Goal: Task Accomplishment & Management: Manage account settings

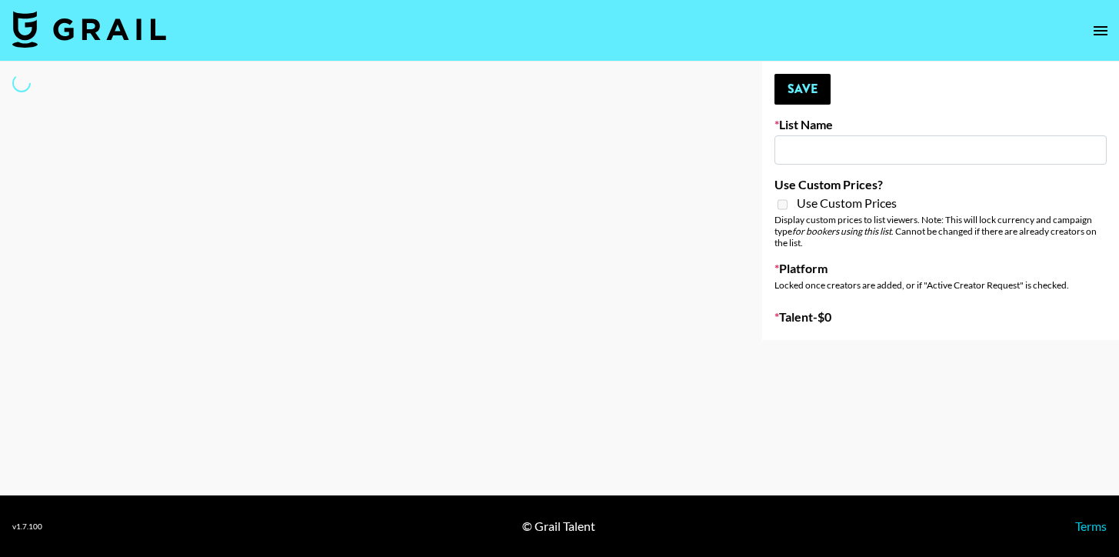
type input "Chicago-based"
select select "Song"
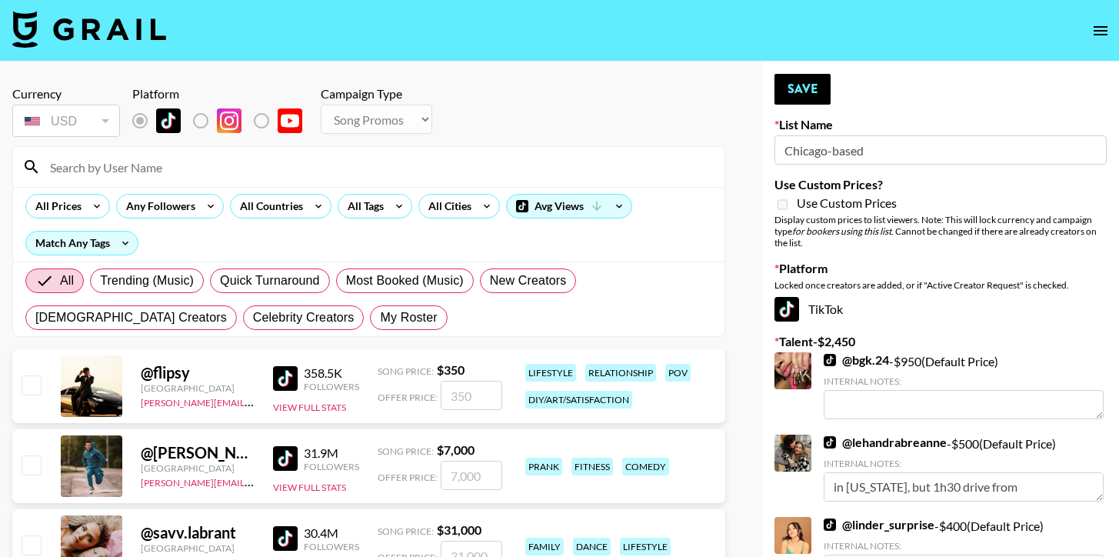
click at [252, 161] on input at bounding box center [378, 167] width 675 height 25
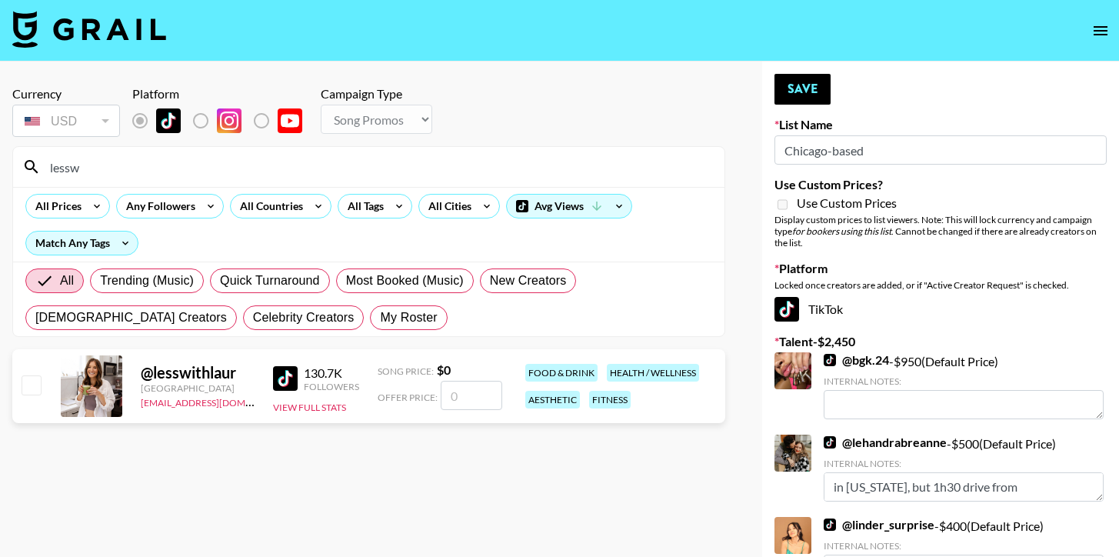
type input "lessw"
click at [32, 372] on div "@ lesswithlaur United States cayman@grail-talent.com 130.7K Followers View Full…" at bounding box center [368, 386] width 713 height 74
click at [35, 385] on input "checkbox" at bounding box center [31, 384] width 18 height 18
checkbox input "false"
click at [482, 396] on input "number" at bounding box center [472, 395] width 62 height 29
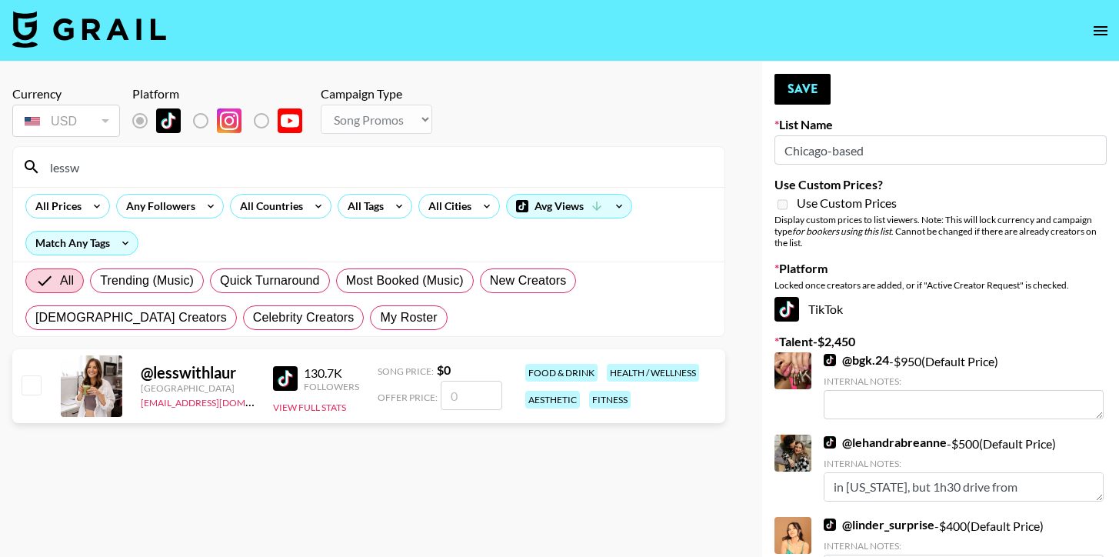
click at [482, 396] on input "number" at bounding box center [472, 395] width 62 height 29
type input "7"
checkbox input "true"
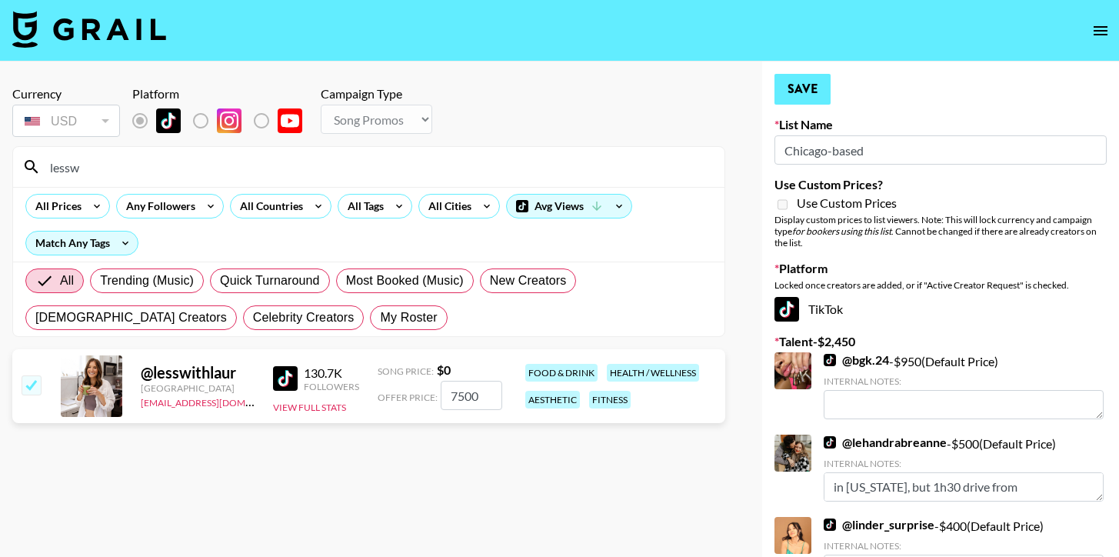
type input "7500"
click at [783, 93] on button "Save" at bounding box center [803, 89] width 56 height 31
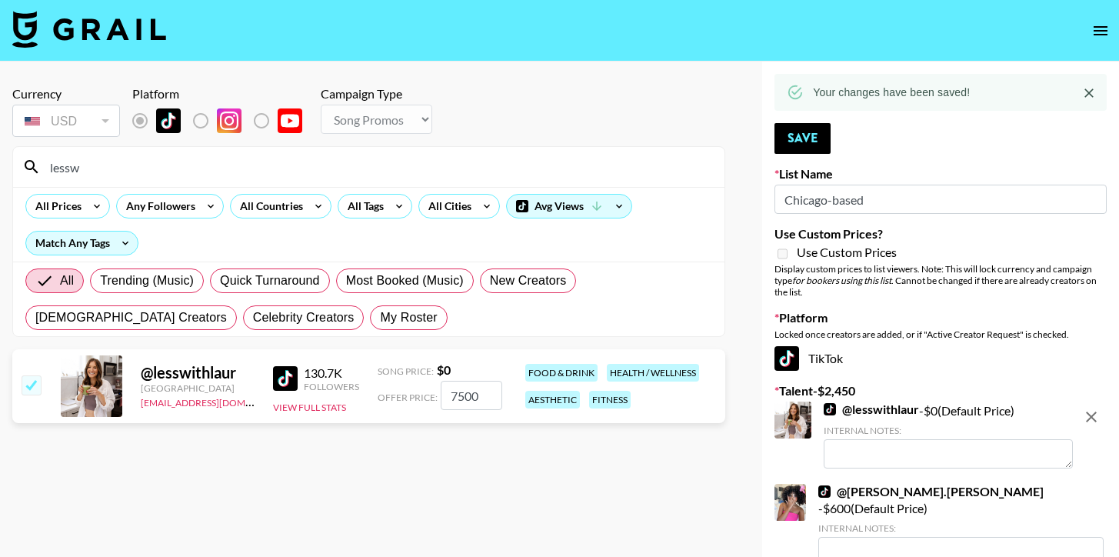
click at [181, 171] on input "lessw" at bounding box center [378, 167] width 675 height 25
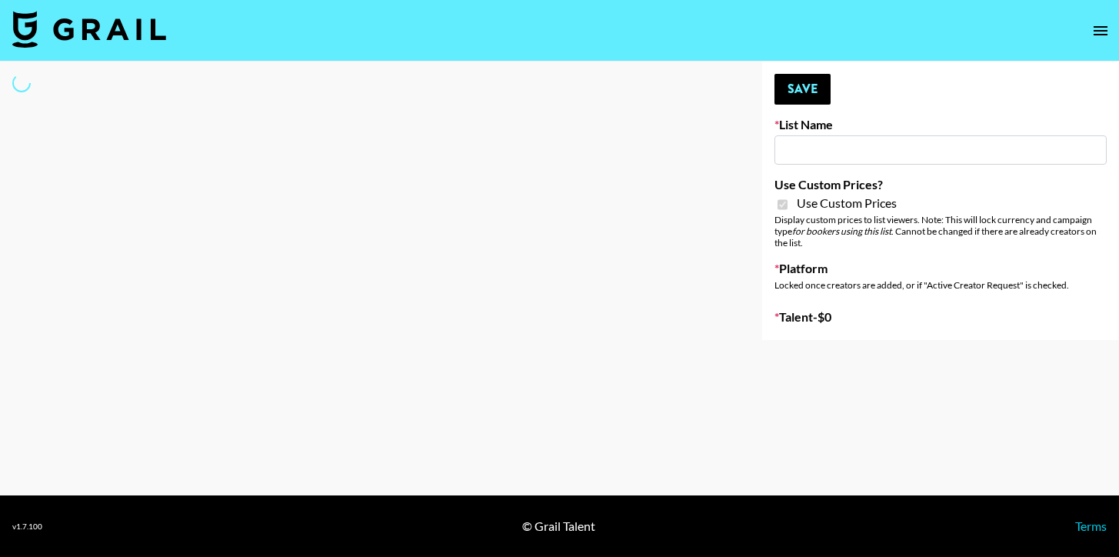
type input "D&B"
checkbox input "true"
select select "Brand"
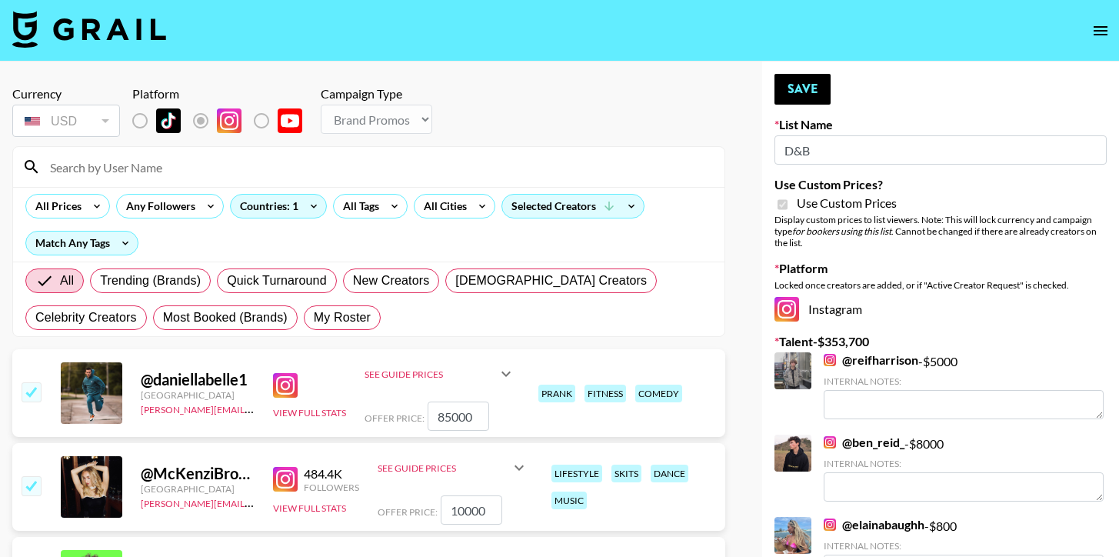
scroll to position [41, 0]
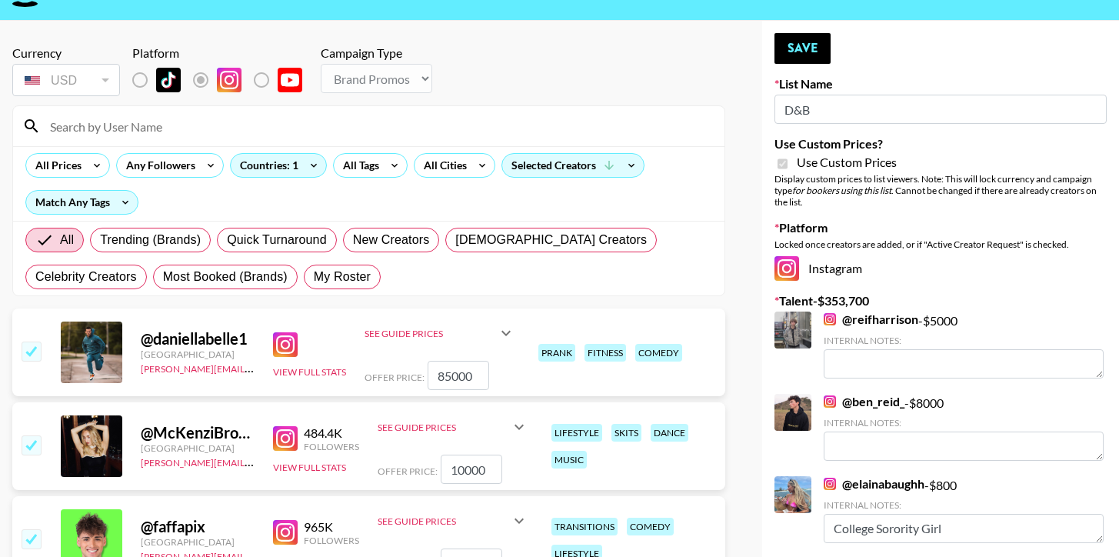
click at [165, 128] on input at bounding box center [378, 126] width 675 height 25
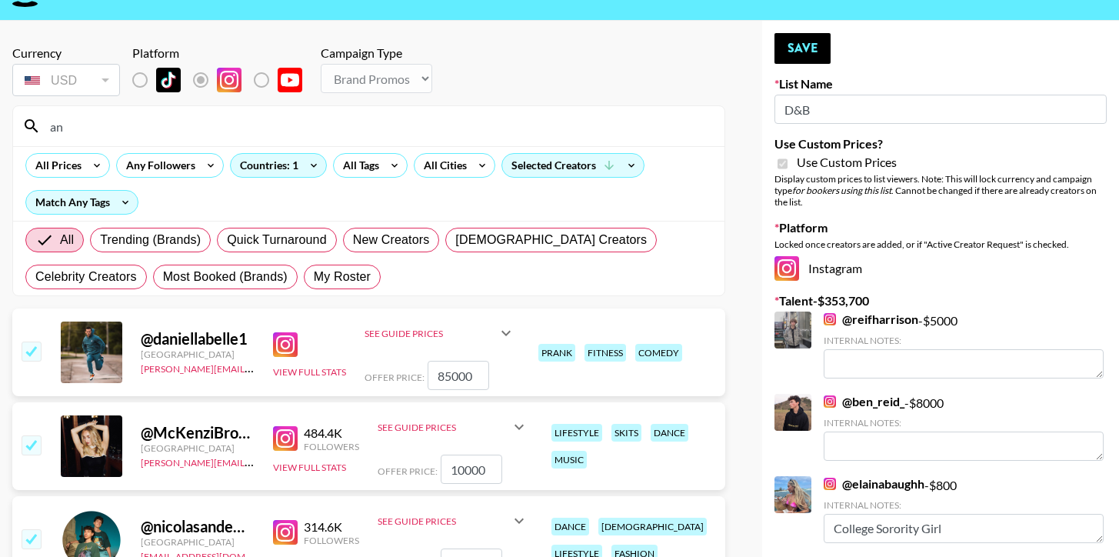
type input "a"
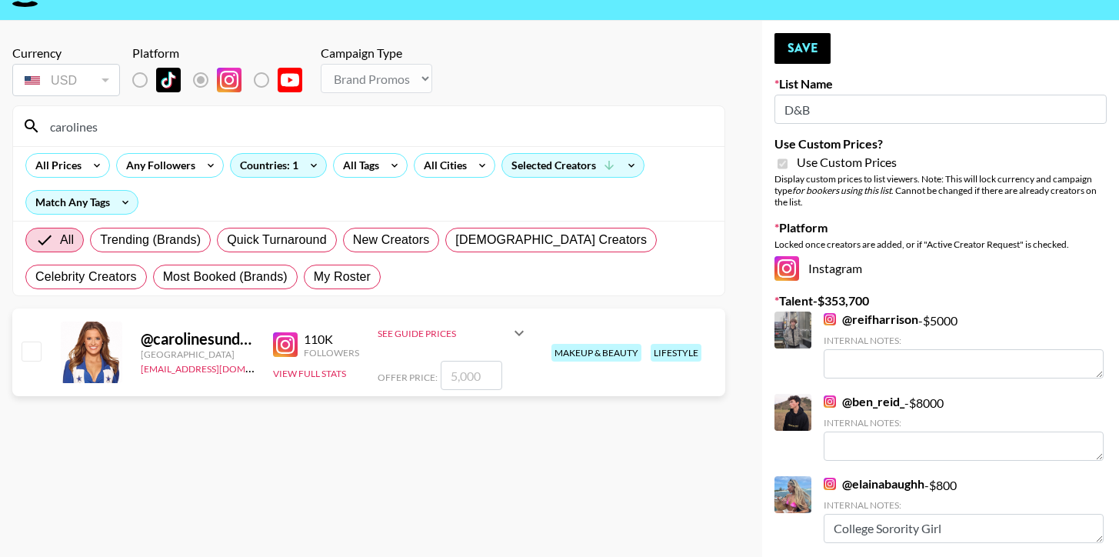
type input "carolines"
click at [32, 348] on input "checkbox" at bounding box center [31, 351] width 18 height 18
checkbox input "true"
type input "5000"
click at [815, 51] on button "Save" at bounding box center [803, 48] width 56 height 31
